Goal: Find specific page/section: Find specific page/section

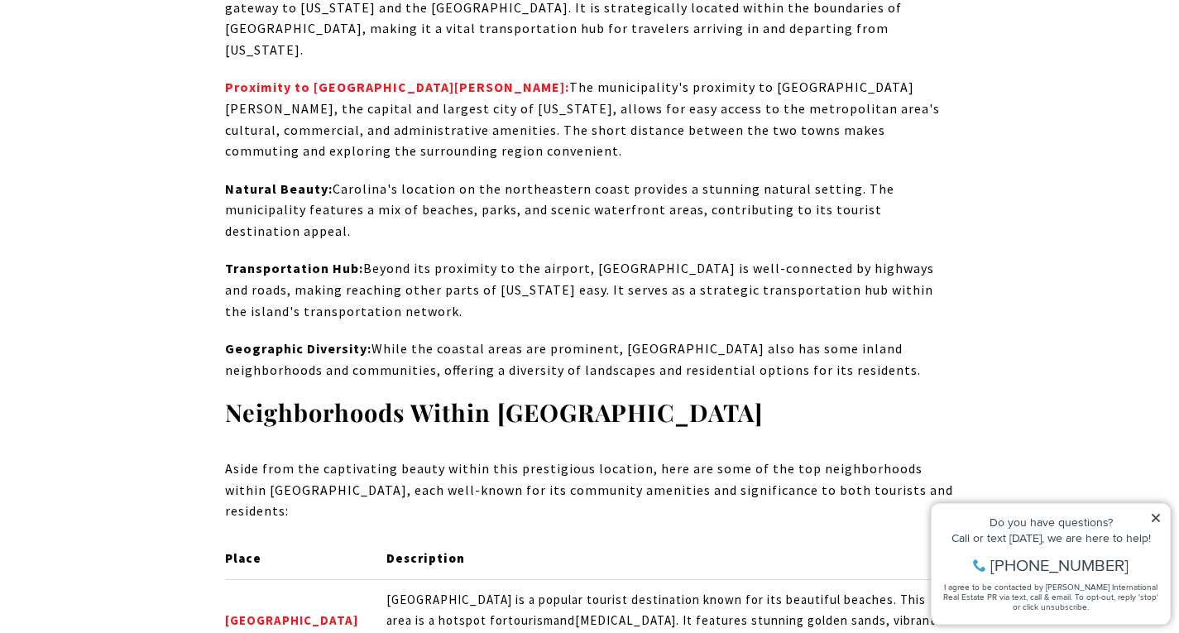
scroll to position [3048, 0]
click at [262, 611] on strong "[GEOGRAPHIC_DATA]" at bounding box center [292, 619] width 134 height 16
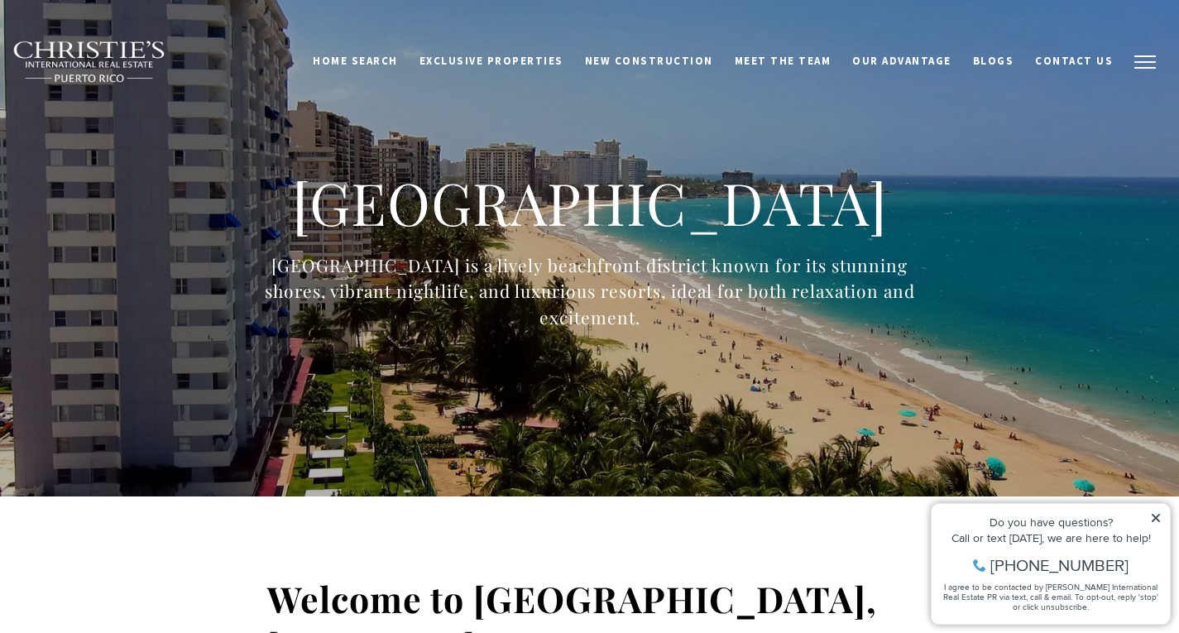
click at [1142, 63] on span "button" at bounding box center [1145, 62] width 22 height 2
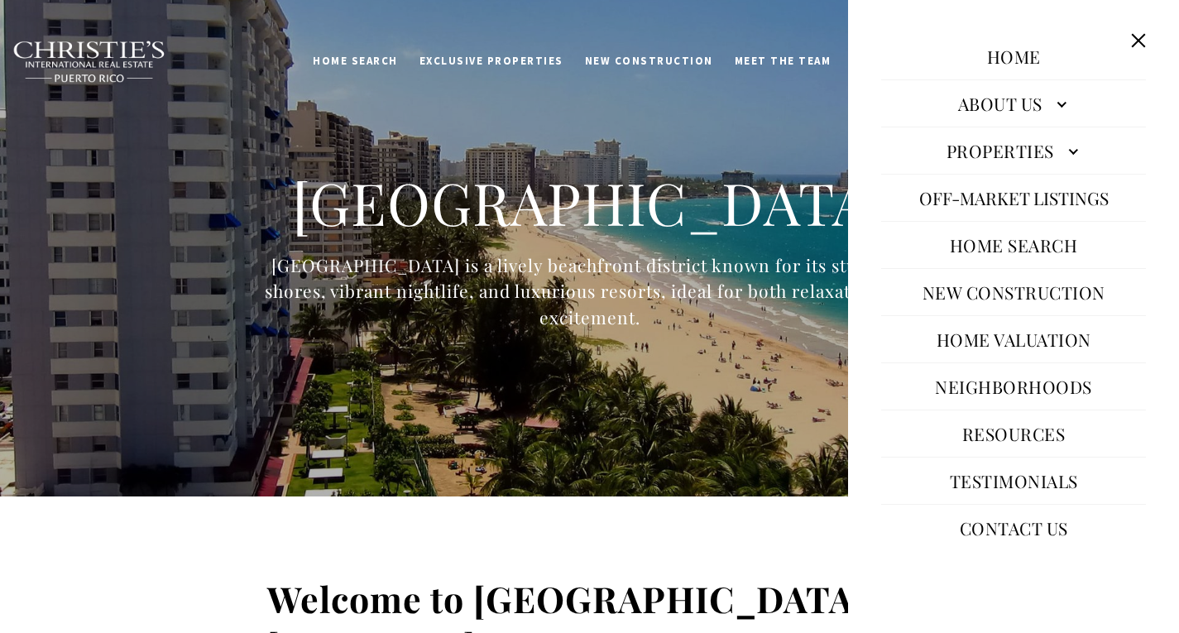
click at [1064, 154] on link "Properties" at bounding box center [1013, 151] width 265 height 40
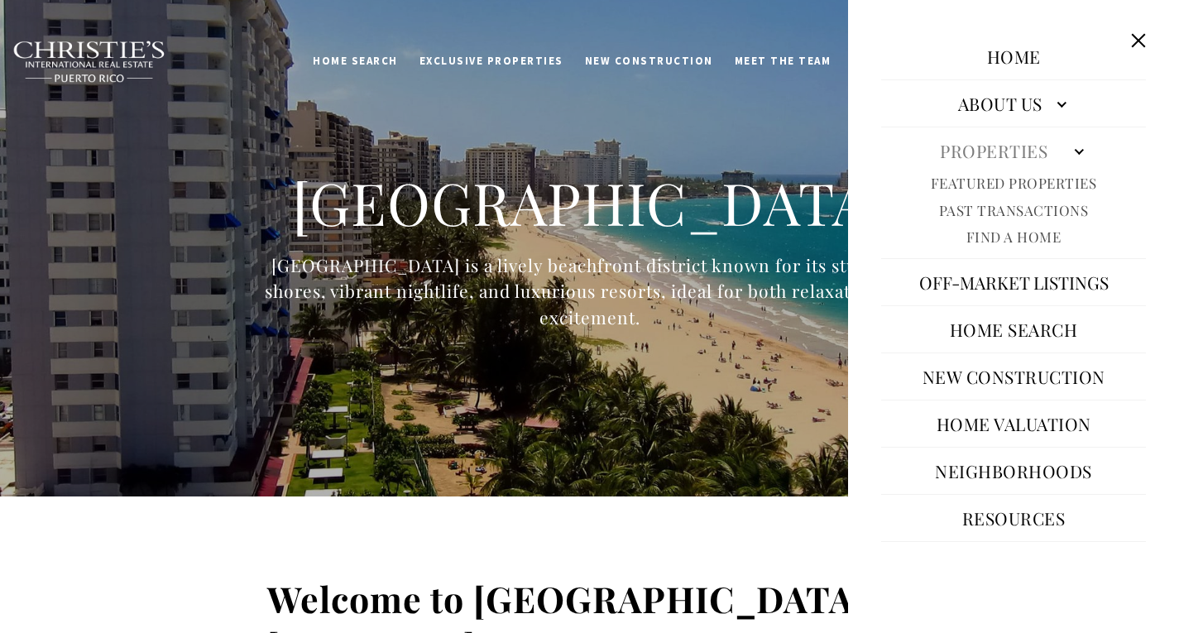
click at [1075, 144] on link "Properties" at bounding box center [1013, 151] width 265 height 40
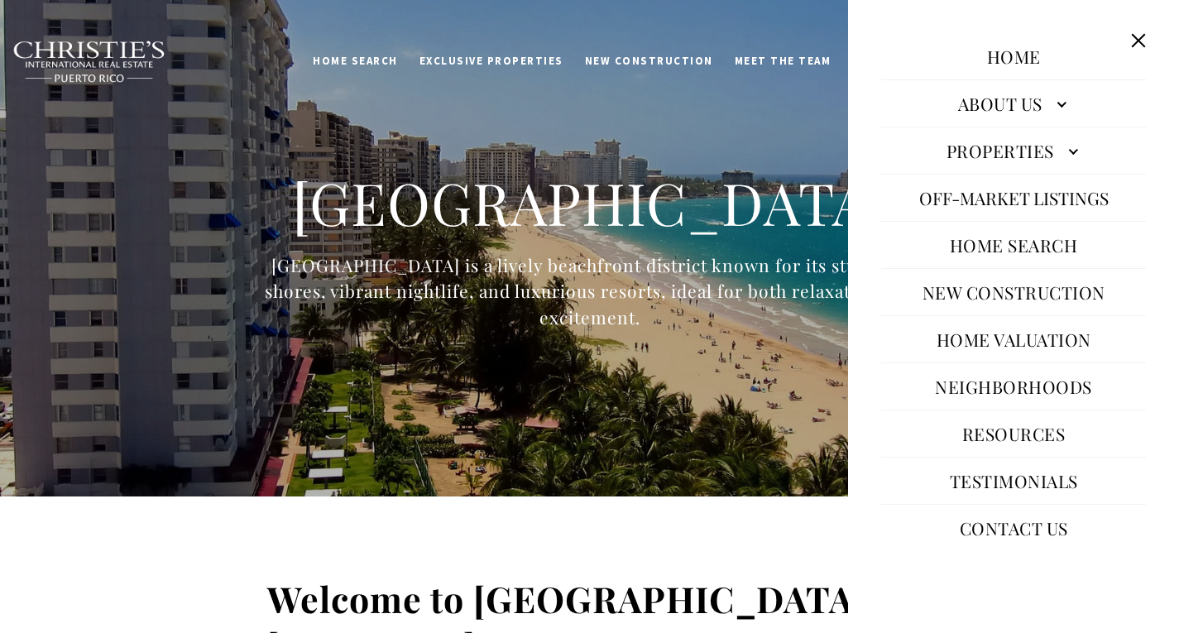
click at [1131, 41] on button "Close this option" at bounding box center [1137, 40] width 31 height 31
